Goal: Transaction & Acquisition: Book appointment/travel/reservation

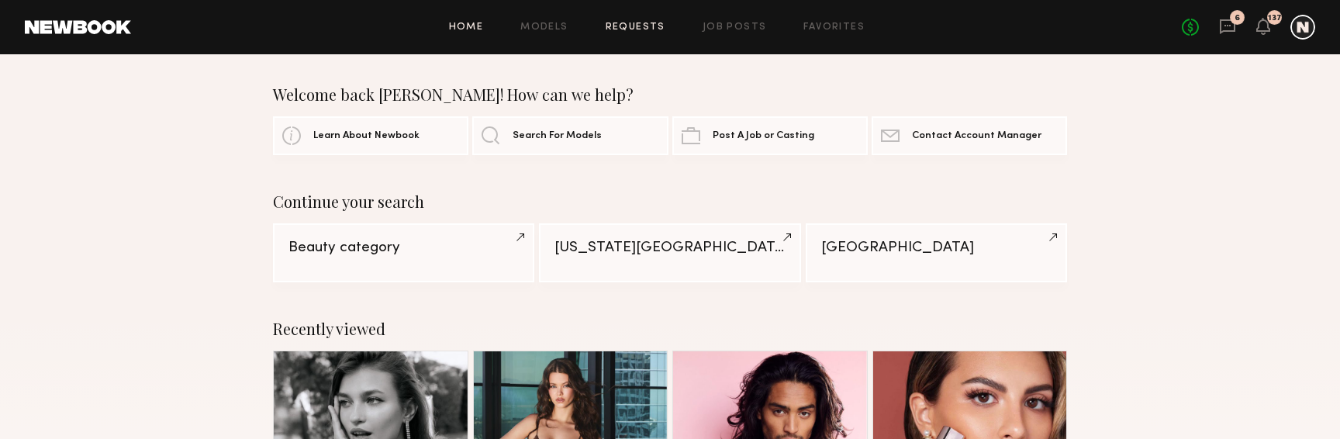
click at [636, 29] on link "Requests" at bounding box center [636, 27] width 60 height 10
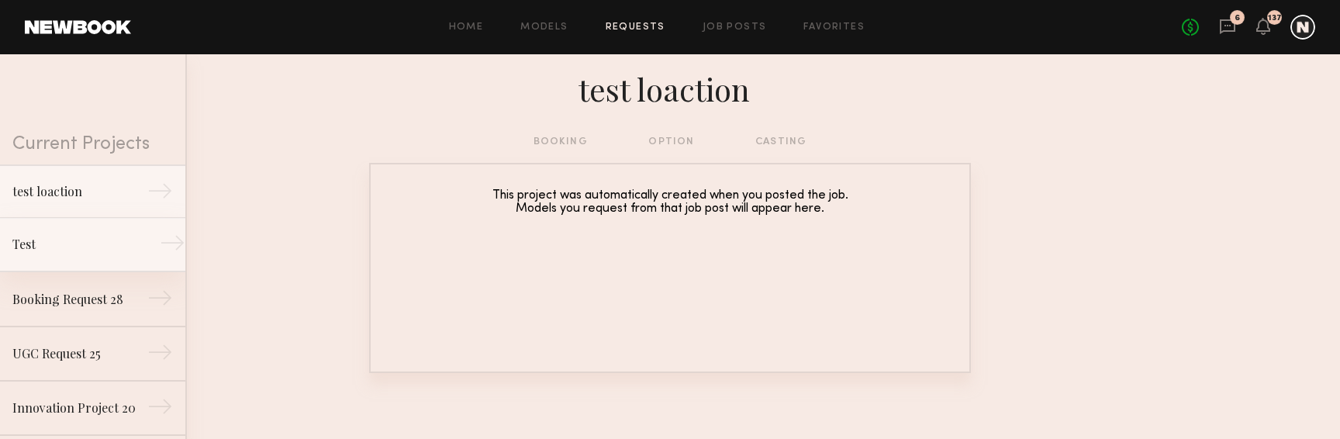
click at [70, 244] on div "Test" at bounding box center [79, 244] width 135 height 19
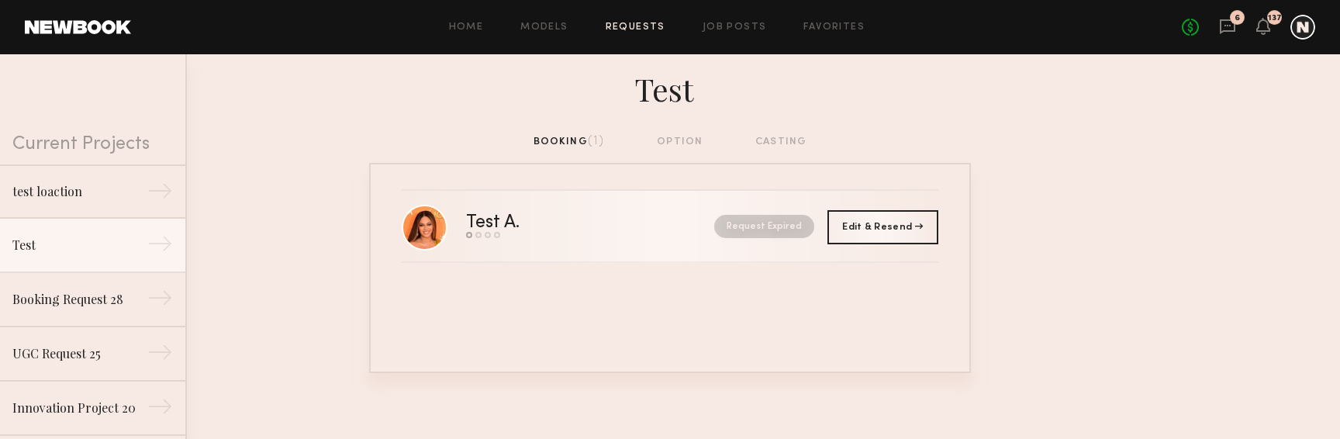
click at [549, 219] on div "Test A." at bounding box center [541, 223] width 151 height 18
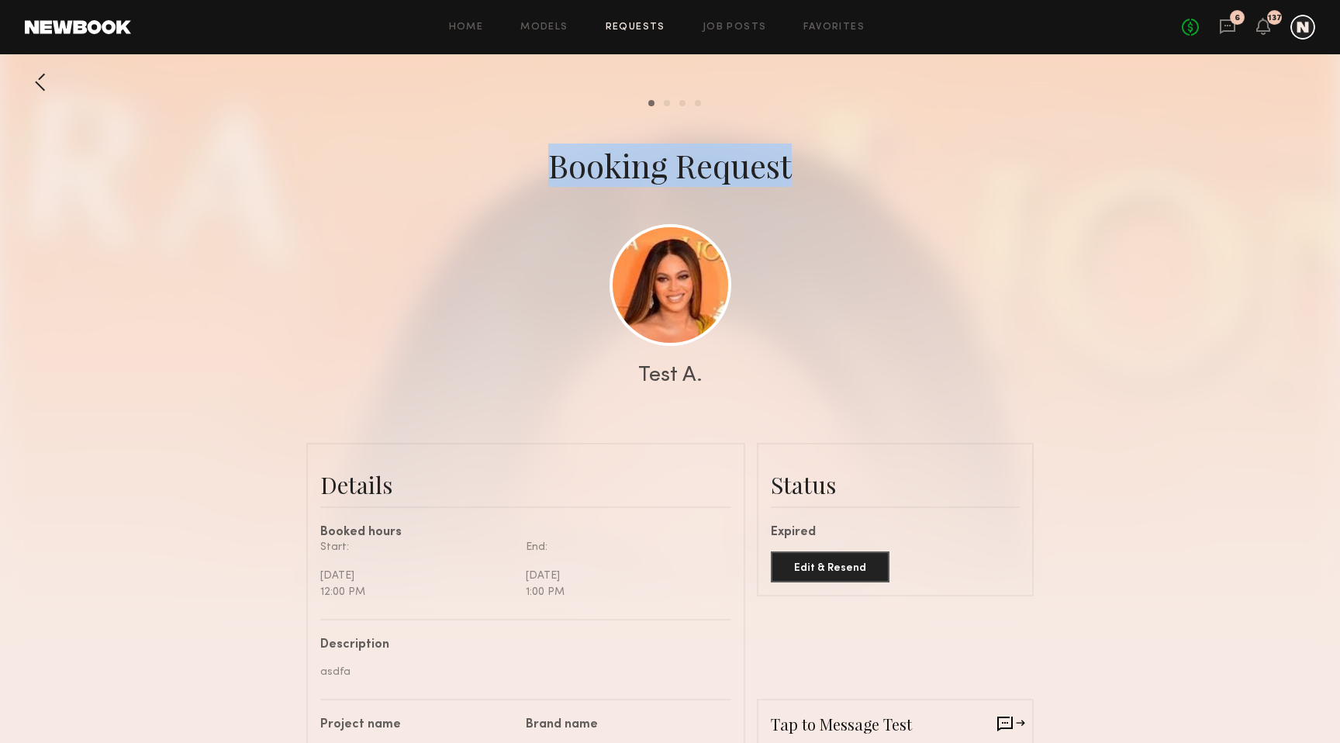
drag, startPoint x: 551, startPoint y: 171, endPoint x: 787, endPoint y: 168, distance: 235.8
click at [788, 168] on div "Booking Request" at bounding box center [670, 164] width 244 height 43
click at [711, 174] on div "Booking Request" at bounding box center [670, 164] width 244 height 43
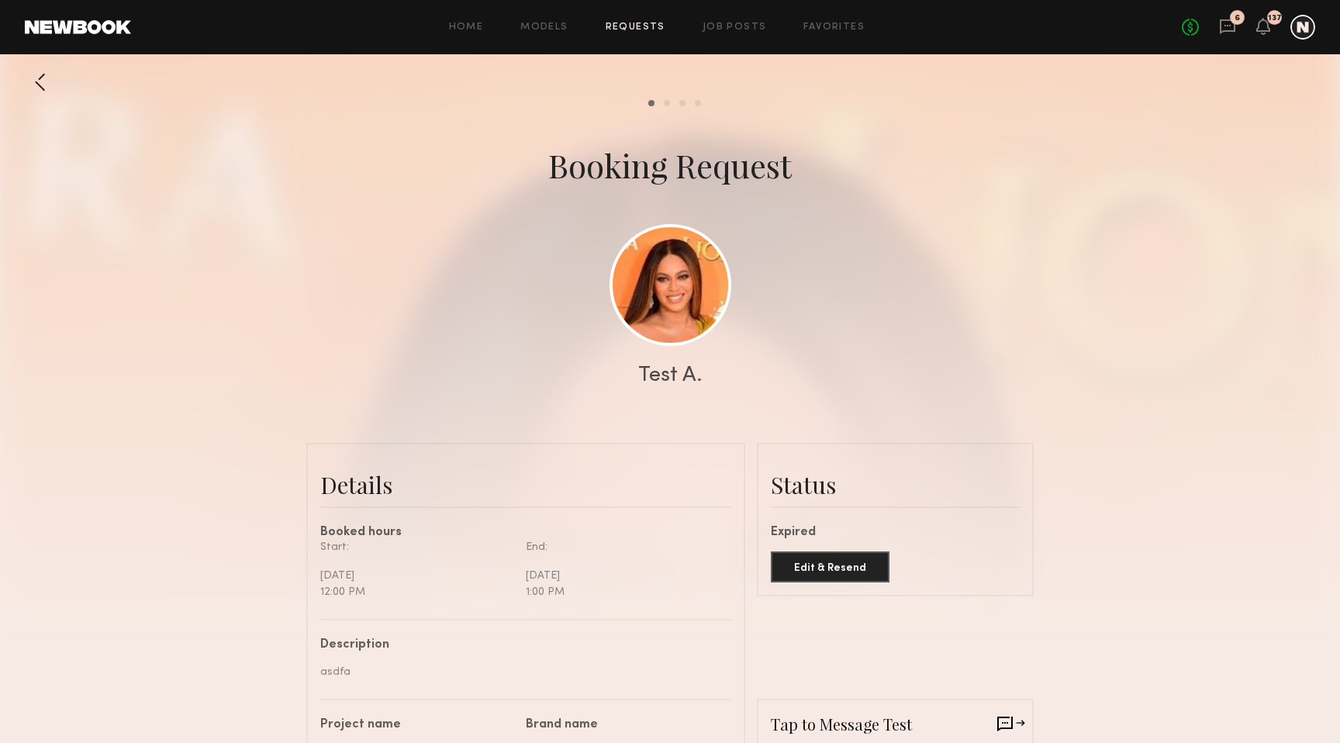
click at [845, 292] on div at bounding box center [670, 310] width 1340 height 620
click at [662, 293] on link at bounding box center [671, 284] width 122 height 122
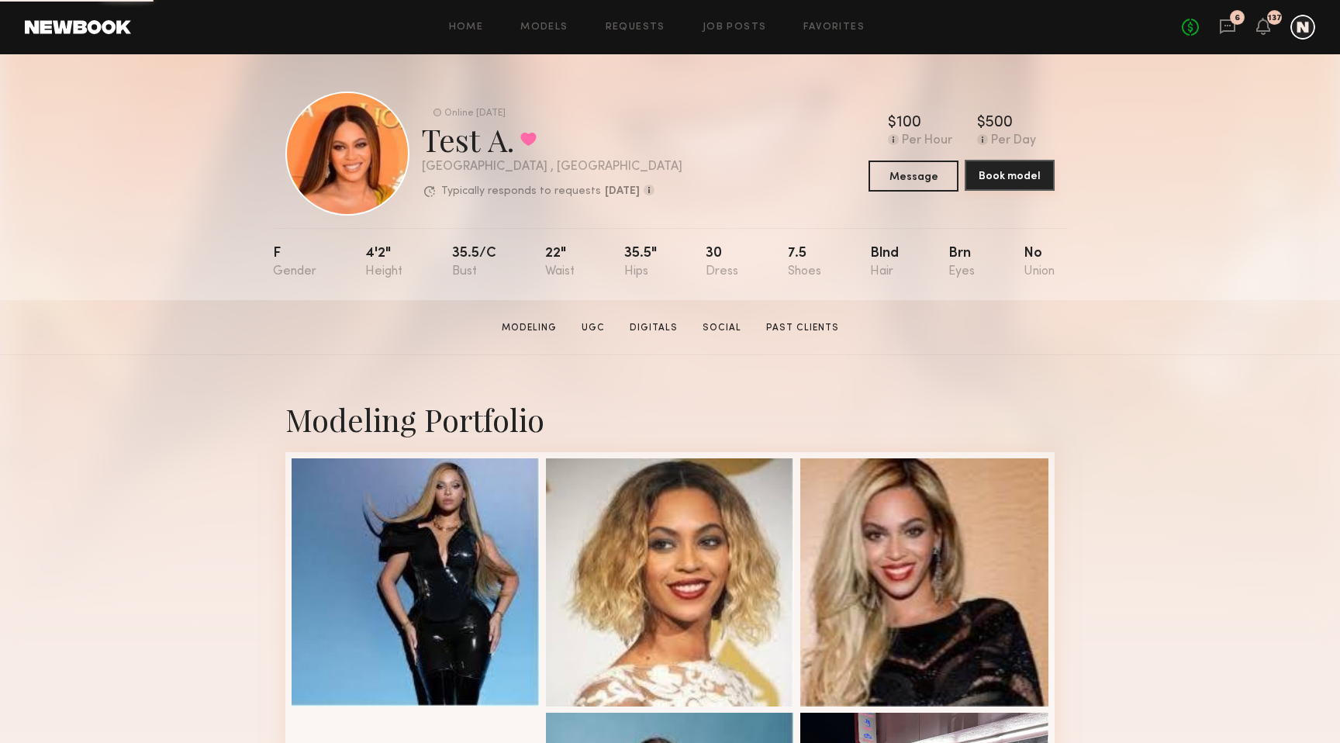
click at [997, 174] on button "Book model" at bounding box center [1010, 175] width 90 height 31
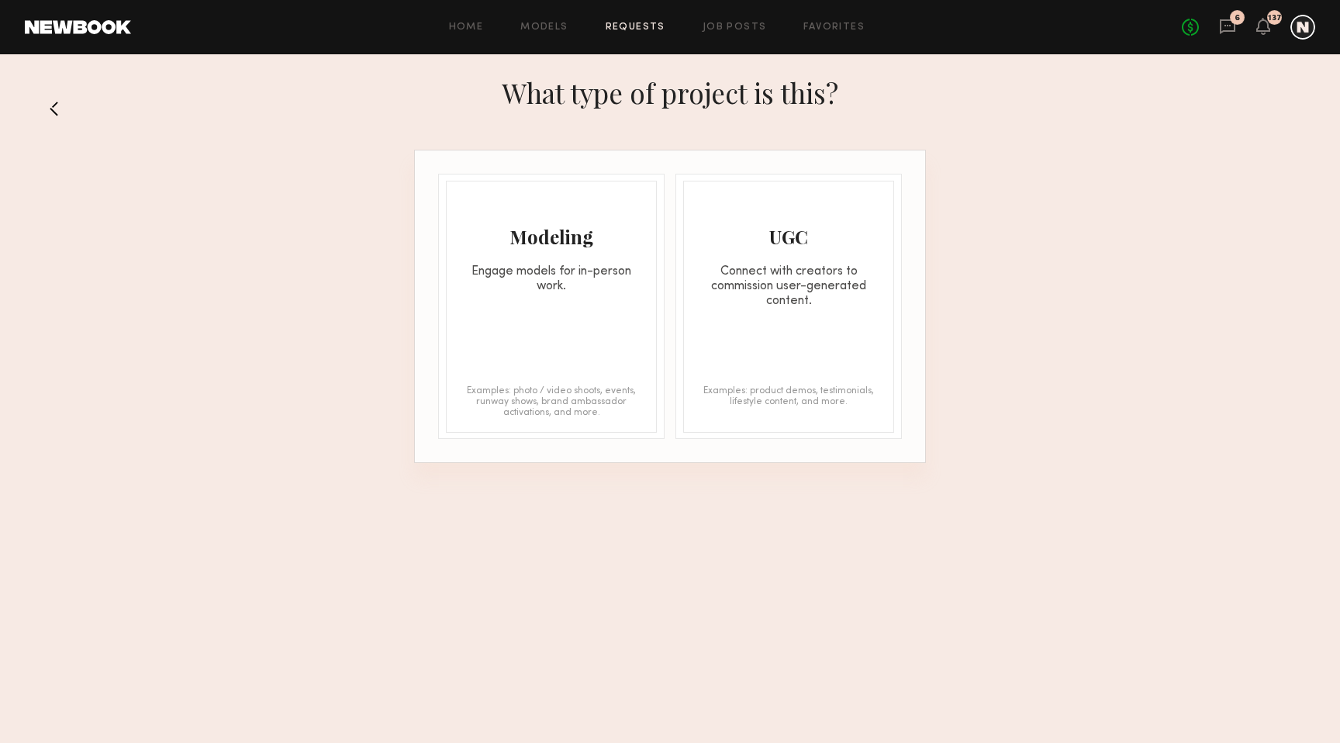
click at [585, 345] on div "Modeling Engage models for in-person work. Examples: photo / video shoots, even…" at bounding box center [551, 307] width 211 height 252
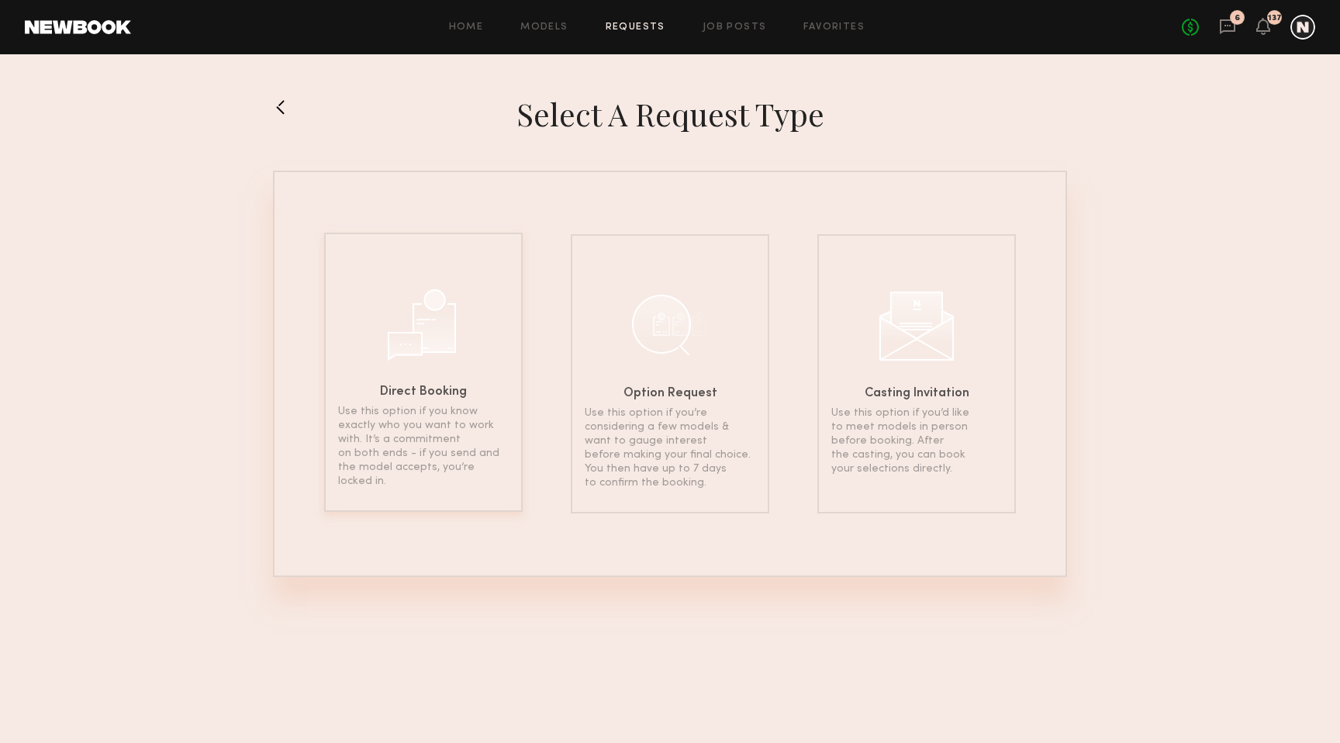
click at [452, 374] on div "Direct Booking Use this option if you know exactly who you want to work with. I…" at bounding box center [423, 372] width 199 height 279
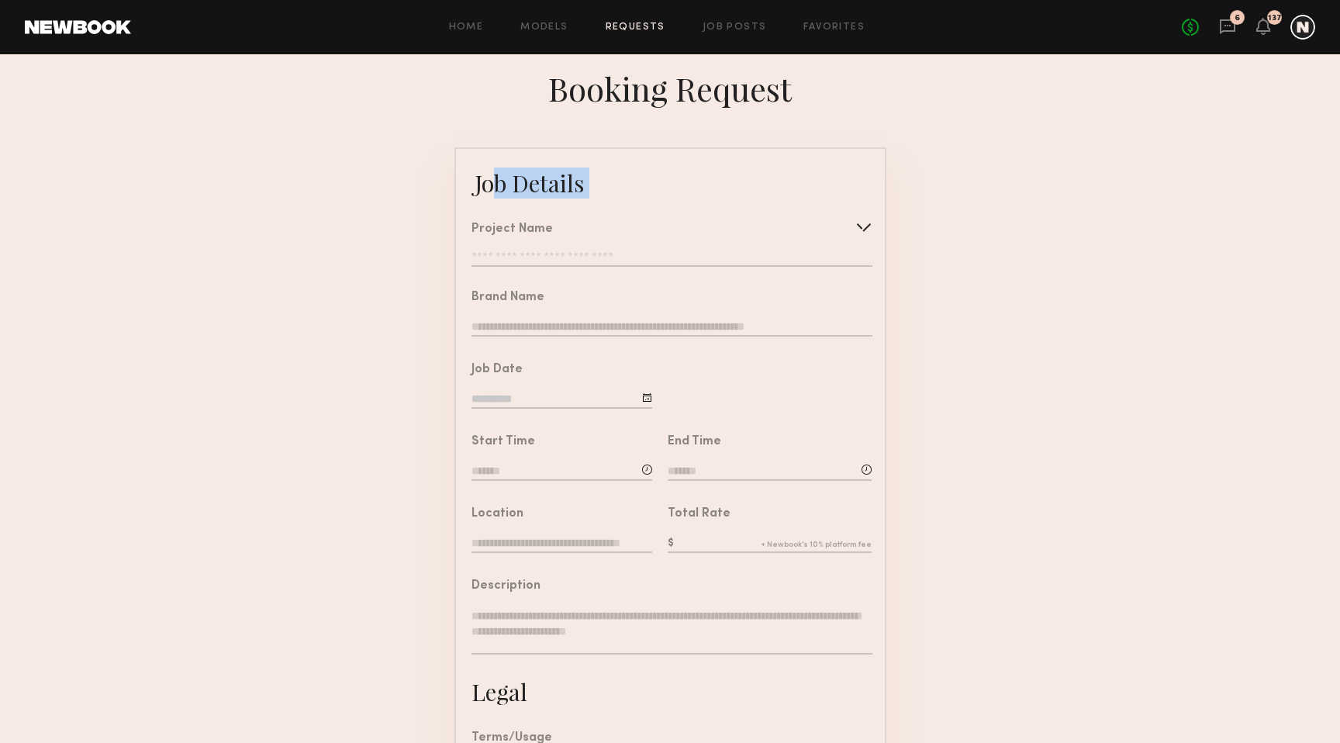
drag, startPoint x: 479, startPoint y: 181, endPoint x: 731, endPoint y: 181, distance: 252.8
click at [731, 181] on common-border "Job Details Project Name Create Use recent modeling project test loaction Test …" at bounding box center [670, 579] width 432 height 864
click at [631, 90] on div "Booking Request" at bounding box center [670, 88] width 244 height 43
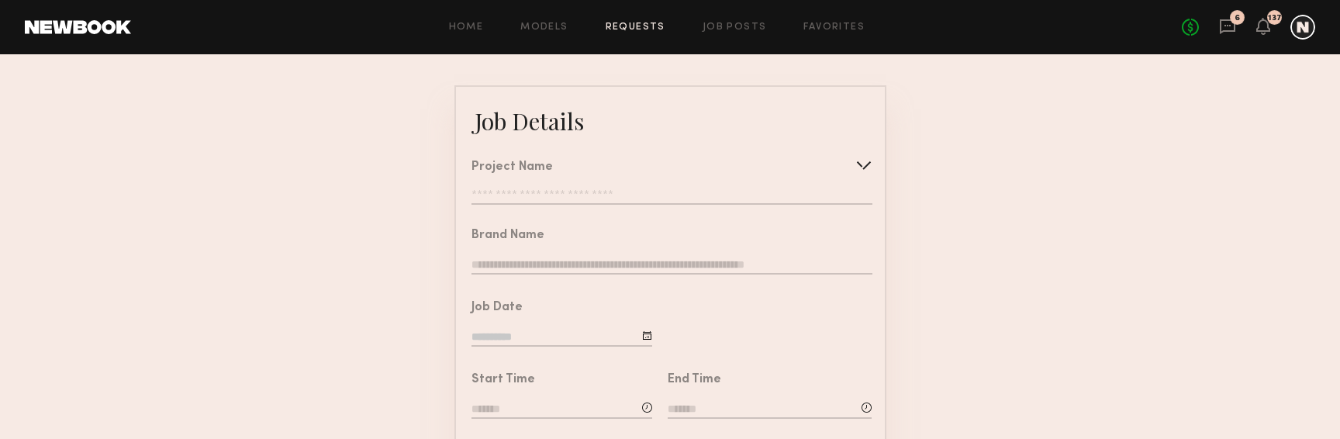
scroll to position [64, 0]
click at [474, 171] on div "Project Name" at bounding box center [512, 165] width 81 height 12
click at [480, 171] on div "Project Name" at bounding box center [512, 165] width 81 height 12
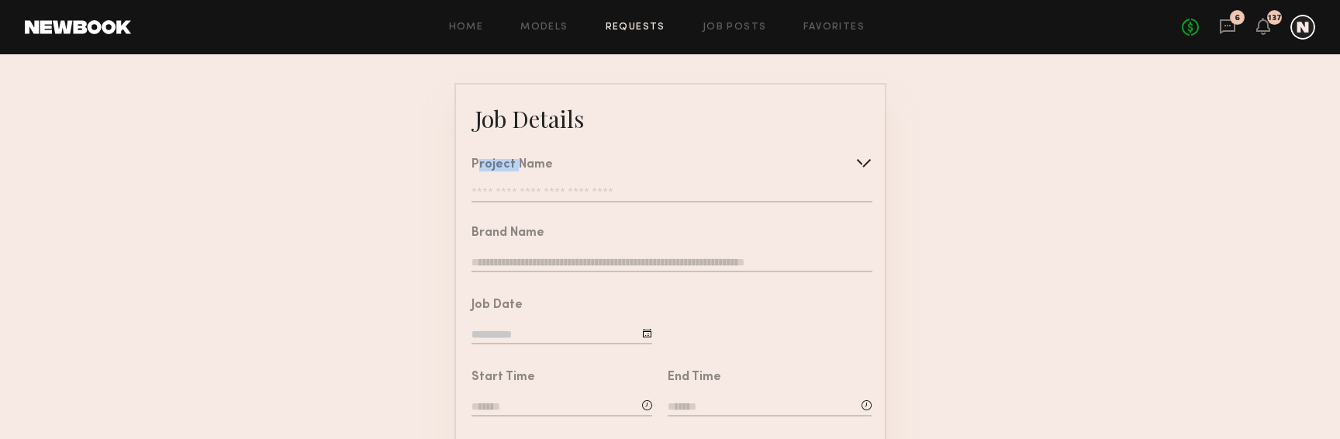
click at [480, 171] on div "Project Name" at bounding box center [512, 165] width 81 height 12
click at [575, 171] on div "Project Name" at bounding box center [672, 165] width 400 height 12
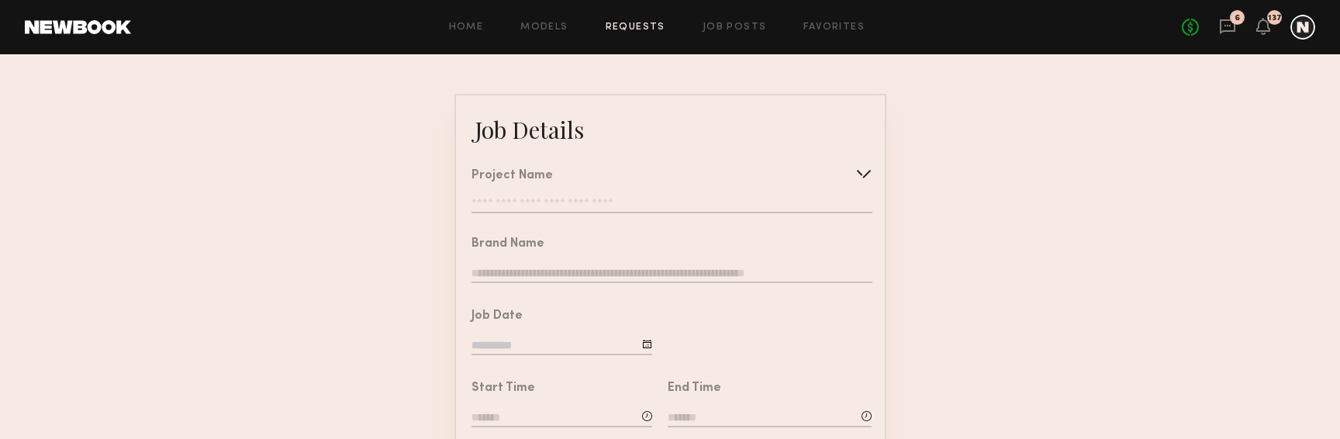
scroll to position [0, 0]
